Goal: Contribute content: Add original content to the website for others to see

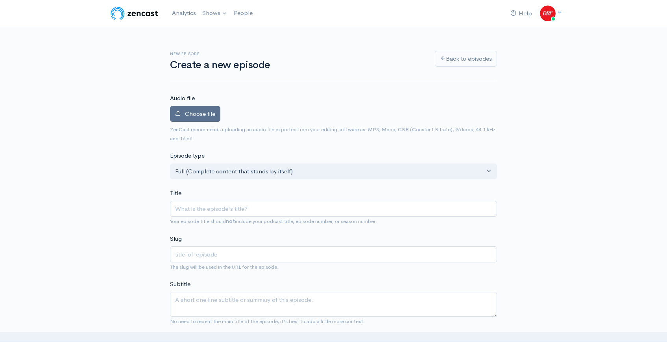
click at [188, 116] on span "Choose file" at bounding box center [200, 113] width 30 height 7
click at [0, 0] on input "Choose file" at bounding box center [0, 0] width 0 height 0
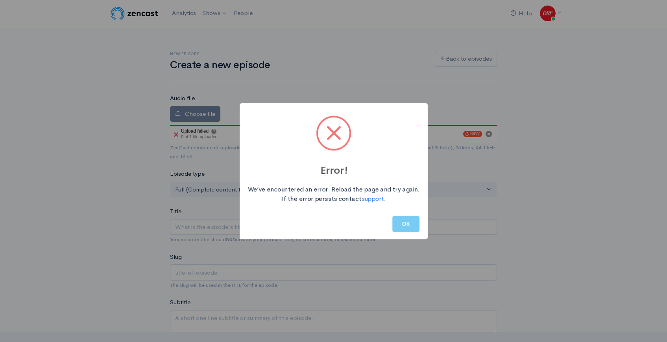
click at [413, 226] on button "OK" at bounding box center [405, 224] width 27 height 16
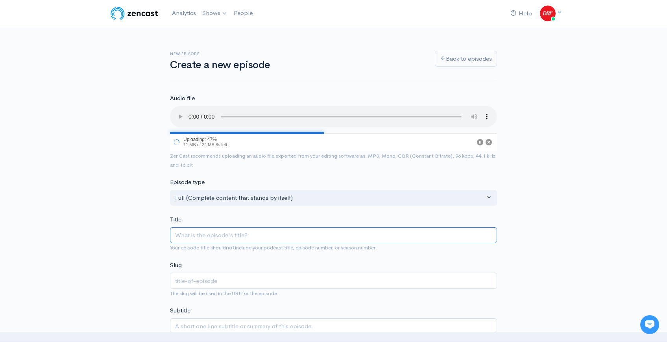
click at [223, 235] on input "Title" at bounding box center [333, 235] width 327 height 16
paste input "King's Plate Stakes @ Woodbine | DRF Saturday ROTD"
type input "King's Plate Stakes @ Woodbine | DRF Saturday ROTD"
type input "kings-plate-stakes-woodbine-drf-saturday-rotd"
type input "King's Plate Stakes @ Woodbine | DRF Saturday ROTD L"
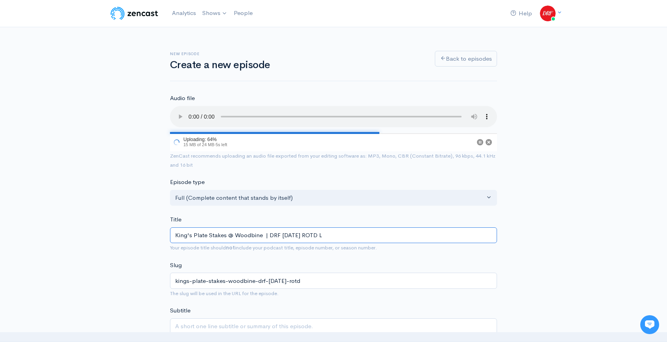
type input "kings-plate-stakes-woodbine-drf-saturday-rotd-l"
type input "King's Plate Stakes @ Woodbine | DRF Saturday ROTD Li"
type input "kings-plate-stakes-woodbine-drf-saturday-rotd-li"
type input "King's Plate Stakes @ Woodbine | DRF Saturday ROTD Lis"
type input "kings-plate-stakes-woodbine-drf-saturday-rotd-lis"
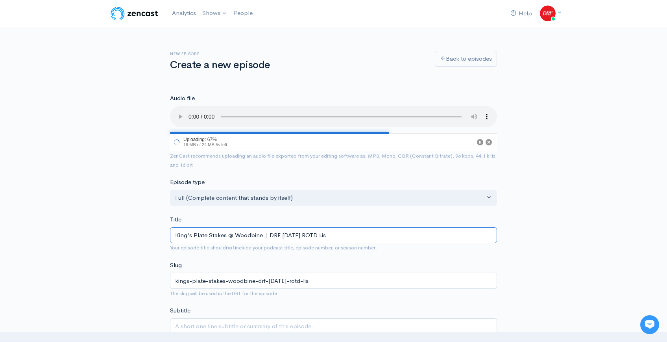
type input "King's Plate Stakes @ Woodbine | DRF Saturday ROTD List"
type input "kings-plate-stakes-woodbine-drf-saturday-rotd-list"
type input "King's Plate Stakes @ Woodbine | DRF Saturday ROTD Listen"
type input "kings-plate-stakes-woodbine-drf-saturday-rotd-listen"
type input "King's Plate Stakes @ Woodbine | DRF Saturday ROTD Listeni"
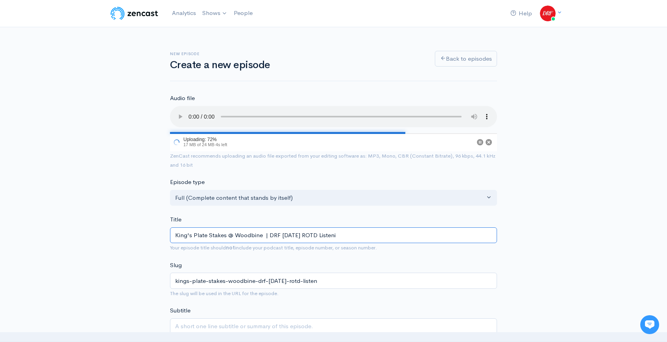
type input "kings-plate-stakes-woodbine-drf-saturday-rotd-listeni"
type input "King's Plate Stakes @ Woodbine | DRF Saturday ROTD Listenin"
type input "kings-plate-stakes-woodbine-drf-saturday-rotd-listenin"
type input "King's Plate Stakes @ Woodbine | DRF Saturday ROTD Listening"
type input "kings-plate-stakes-woodbine-drf-saturday-rotd-listening"
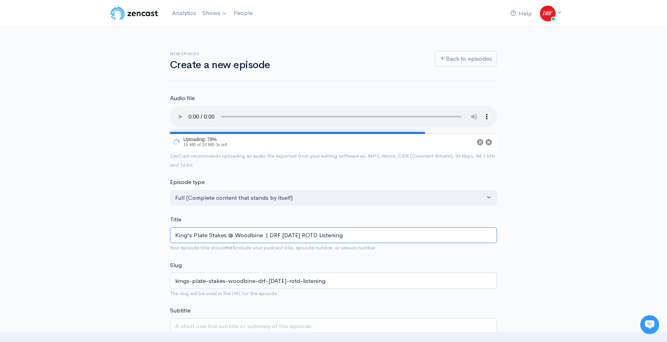
type input "King's Plate Stakes @ Woodbine | DRF Saturday ROTD Listening E"
type input "kings-plate-stakes-woodbine-drf-saturday-rotd-listening-e"
type input "King's Plate Stakes @ Woodbine | DRF Saturday ROTD Listening Ed"
type input "kings-plate-stakes-woodbine-drf-saturday-rotd-listening-ed"
type input "King's Plate Stakes @ Woodbine | DRF Saturday ROTD Listening Edi"
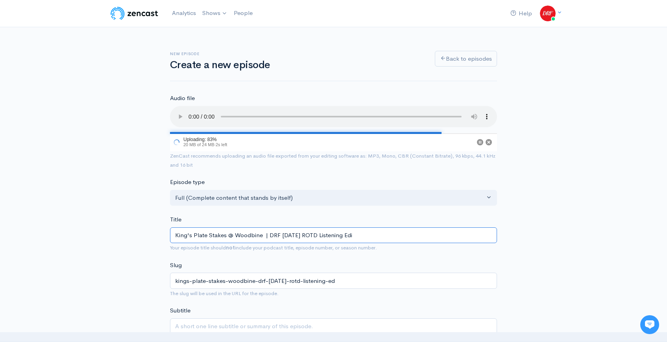
type input "kings-plate-stakes-woodbine-drf-saturday-rotd-listening-edi"
type input "King's Plate Stakes @ Woodbine | DRF Saturday ROTD Listening Edit"
type input "kings-plate-stakes-woodbine-drf-saturday-rotd-listening-edit"
type input "King's Plate Stakes @ Woodbine | DRF Saturday ROTD Listening Editi"
type input "kings-plate-stakes-woodbine-drf-saturday-rotd-listening-editi"
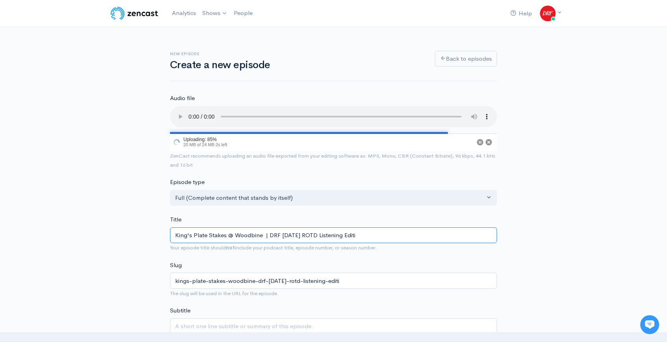
type input "King's Plate Stakes @ Woodbine | DRF Saturday ROTD Listening Editio"
type input "kings-plate-stakes-woodbine-drf-saturday-rotd-listening-editio"
type input "King's Plate Stakes @ Woodbine | DRF Saturday ROTD Listening Edition"
type input "kings-plate-stakes-woodbine-drf-saturday-rotd-listening-edition"
type input "King's Plate Stakes @ Woodbine | DRF Saturday ROTD Listening Edition"
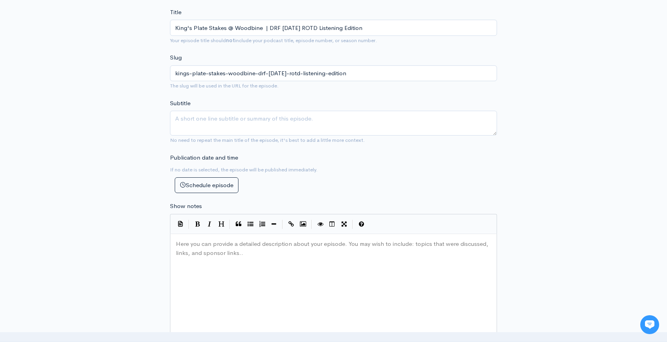
scroll to position [3, 0]
click at [247, 251] on div "Here you can provide a detailed description about your episode. You may wish to…" at bounding box center [343, 307] width 338 height 138
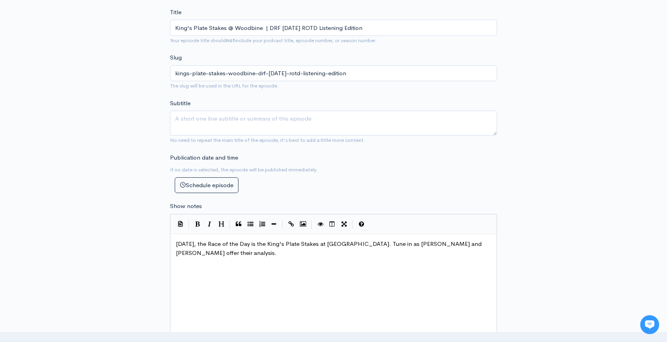
click at [597, 167] on div "New episode Create a new episode Back to episodes Audio file Choose file King's…" at bounding box center [333, 213] width 667 height 822
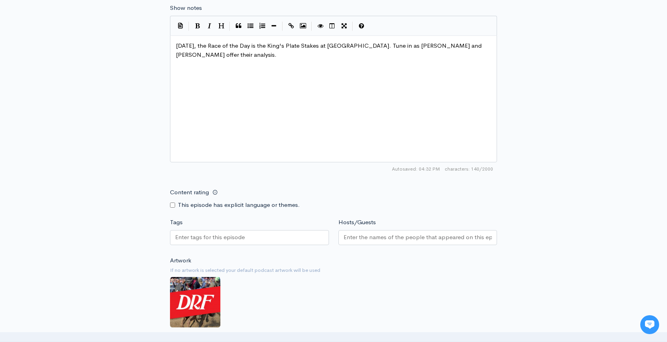
scroll to position [393, 0]
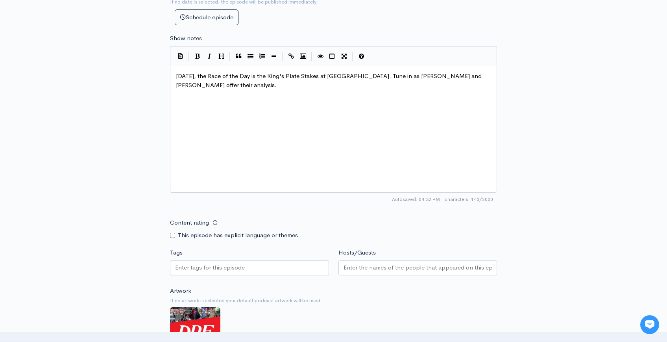
click at [252, 269] on div at bounding box center [249, 267] width 159 height 15
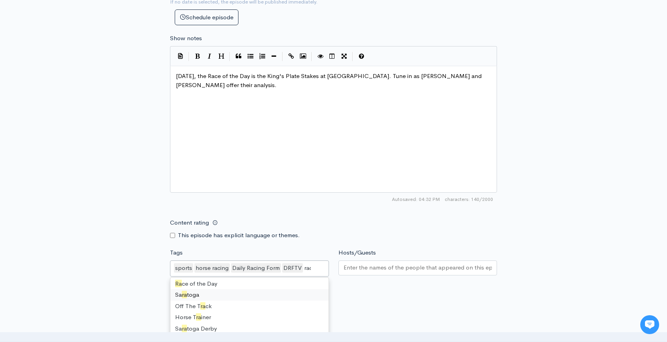
scroll to position [0, 0]
type input "race"
click at [384, 265] on input "Hosts/Guests" at bounding box center [418, 267] width 149 height 9
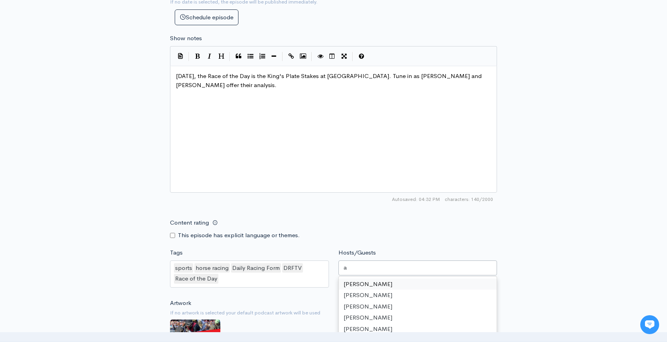
scroll to position [317, 0]
type input "as"
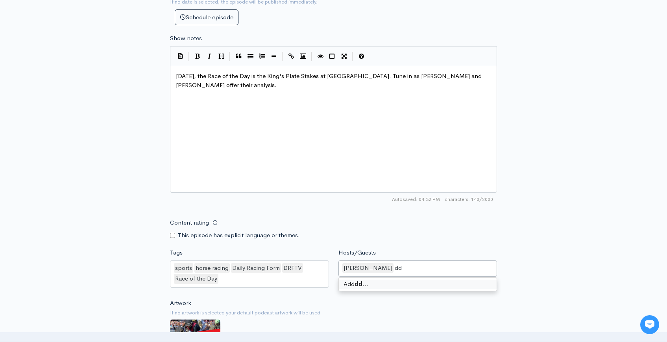
scroll to position [0, 0]
type input "d"
type input "gi"
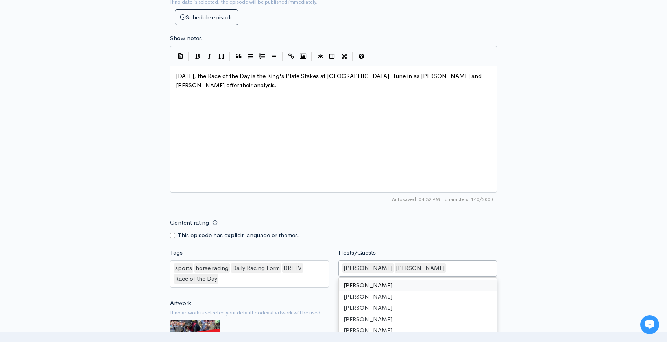
click at [599, 236] on div "New episode Create a new episode Back to episodes Audio file Choose file King's…" at bounding box center [333, 51] width 667 height 834
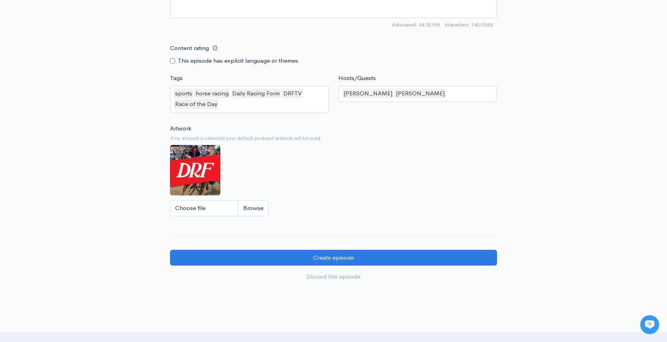
scroll to position [622, 0]
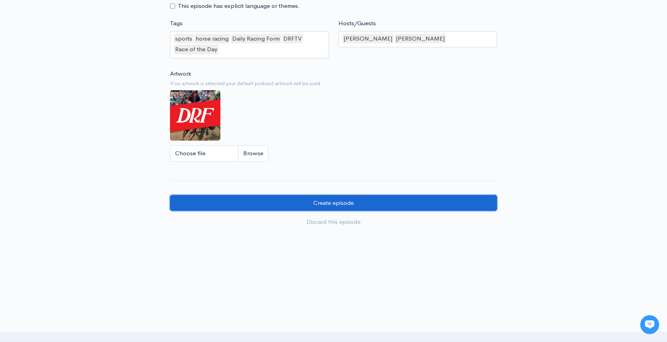
click at [430, 207] on input "Create episode" at bounding box center [333, 203] width 327 height 16
